Goal: Transaction & Acquisition: Book appointment/travel/reservation

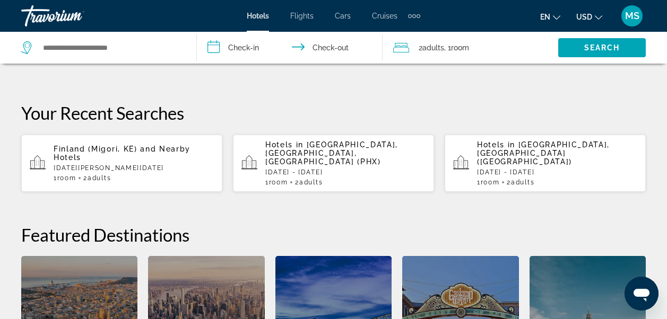
scroll to position [233, 0]
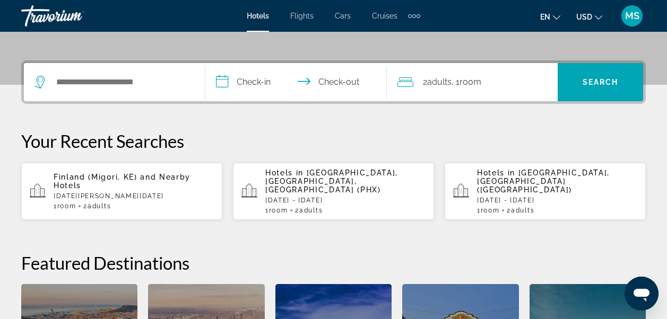
click at [511, 197] on p "[DATE] - [DATE]" at bounding box center [557, 200] width 160 height 7
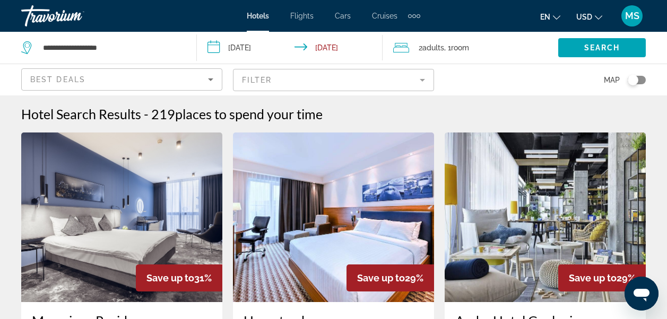
click at [260, 45] on input "**********" at bounding box center [292, 49] width 190 height 35
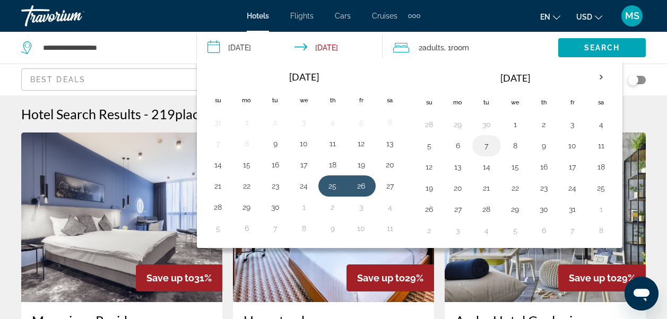
click at [491, 153] on button "7" at bounding box center [486, 145] width 17 height 15
click at [514, 147] on button "8" at bounding box center [515, 145] width 17 height 15
type input "**********"
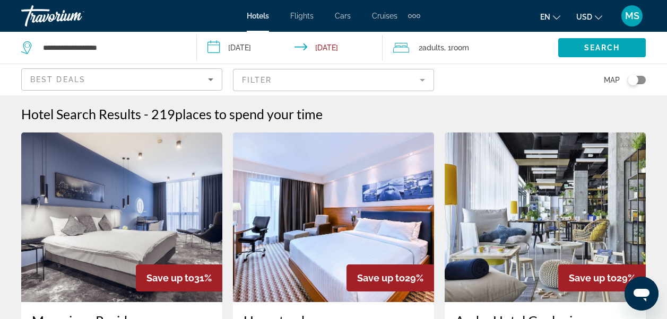
click at [425, 72] on mat-form-field "Filter" at bounding box center [333, 80] width 201 height 22
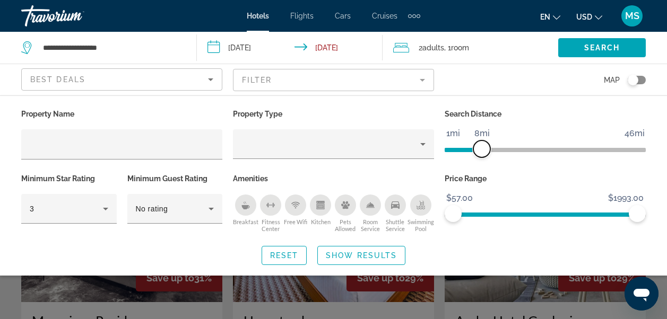
drag, startPoint x: 568, startPoint y: 153, endPoint x: 483, endPoint y: 161, distance: 85.3
click at [483, 161] on div "Search Distance 1mi 46mi 8mi" at bounding box center [545, 139] width 212 height 65
click at [622, 40] on span "Search widget" at bounding box center [602, 47] width 88 height 25
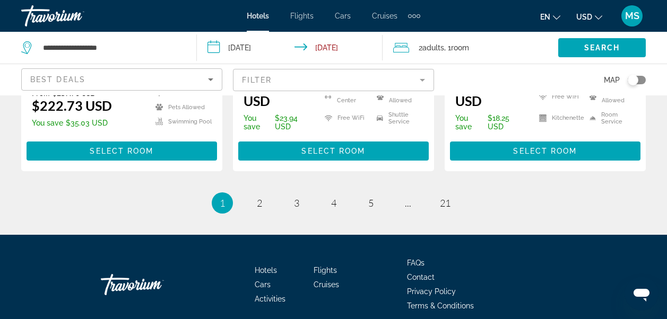
scroll to position [1599, 0]
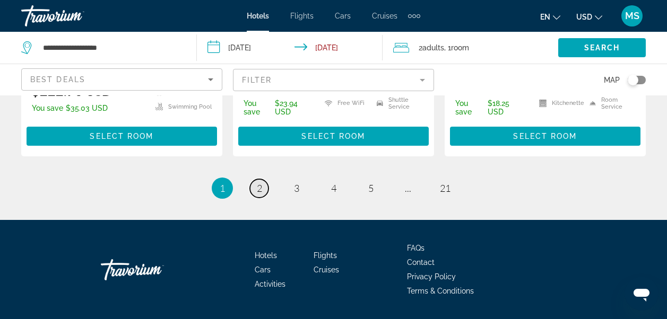
click at [261, 179] on link "page 2" at bounding box center [259, 188] width 19 height 19
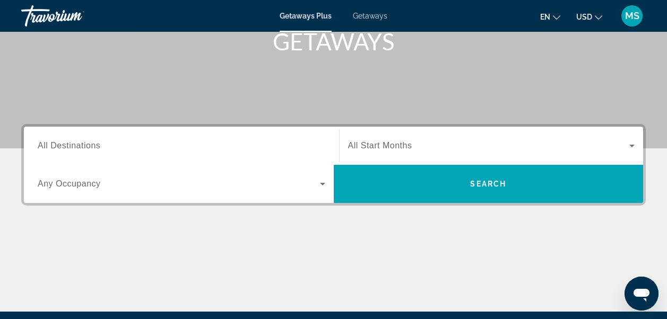
scroll to position [184, 0]
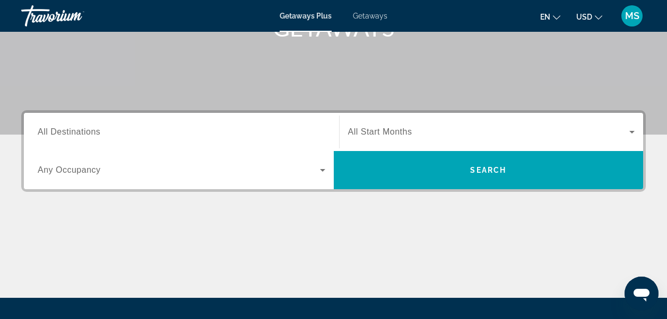
click at [576, 17] on ul "en English Español Français Italiano Português русский USD USD ($) MXN (Mex$) C…" at bounding box center [579, 15] width 78 height 17
click at [593, 17] on button "USD USD ($) MXN (Mex$) CAD (Can$) GBP (£) EUR (€) AUD (A$) NZD (NZ$) CNY (CN¥)" at bounding box center [589, 16] width 26 height 15
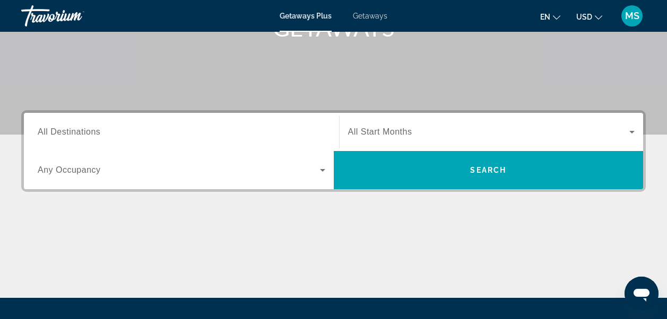
click at [639, 14] on div "MS" at bounding box center [631, 15] width 21 height 21
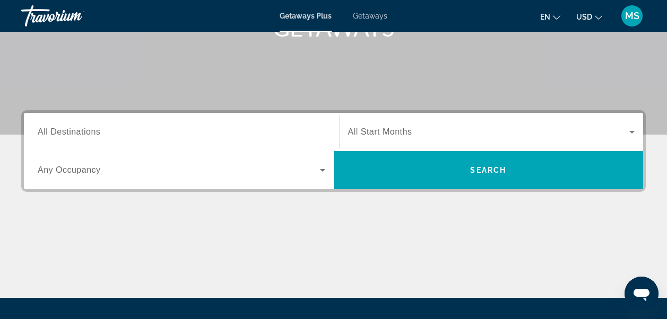
scroll to position [0, 0]
